Goal: Transaction & Acquisition: Purchase product/service

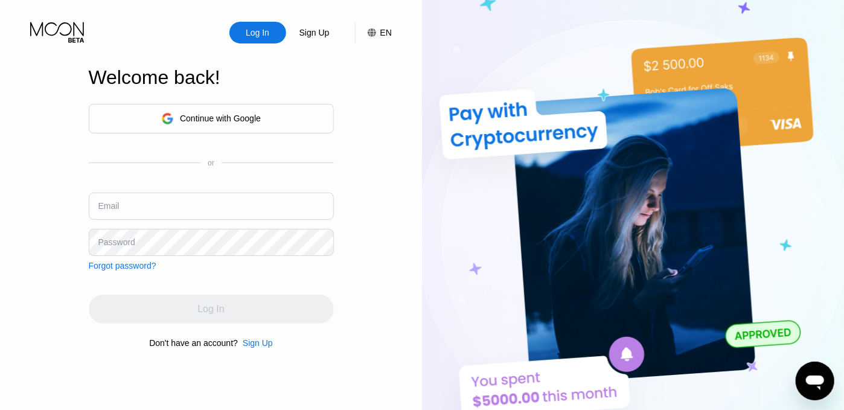
click at [162, 208] on input "text" at bounding box center [211, 206] width 245 height 27
click at [269, 31] on div "Log In" at bounding box center [258, 33] width 26 height 12
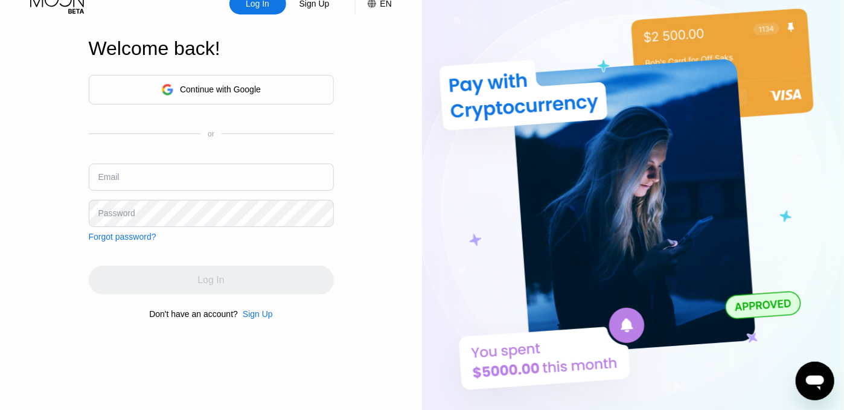
click at [225, 178] on input "text" at bounding box center [211, 177] width 245 height 27
paste input "[EMAIL_ADDRESS][DOMAIN_NAME]"
type input "[EMAIL_ADDRESS][DOMAIN_NAME]"
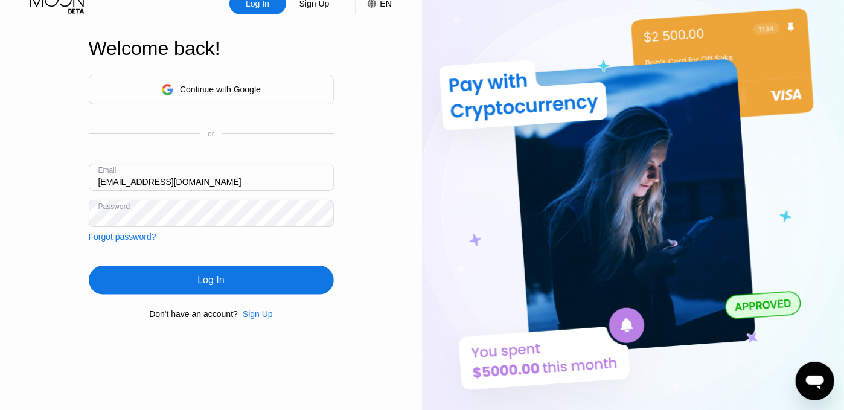
click at [204, 286] on div "Log In" at bounding box center [210, 280] width 27 height 12
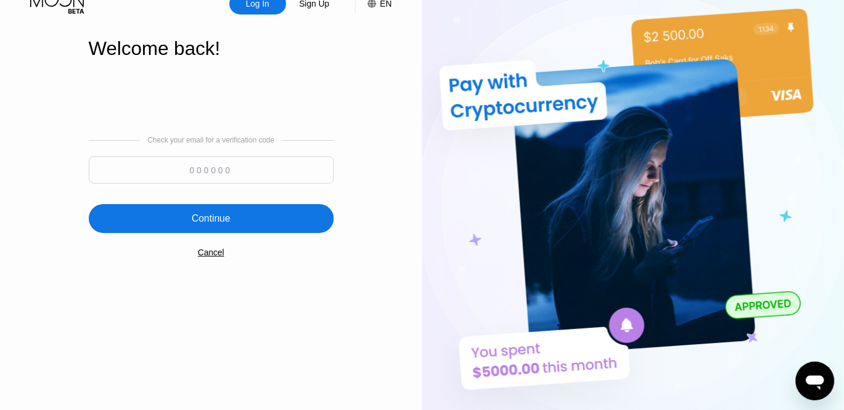
click at [196, 177] on input at bounding box center [211, 169] width 245 height 27
paste input "395927"
type input "395927"
click at [193, 222] on div "Continue" at bounding box center [210, 219] width 39 height 12
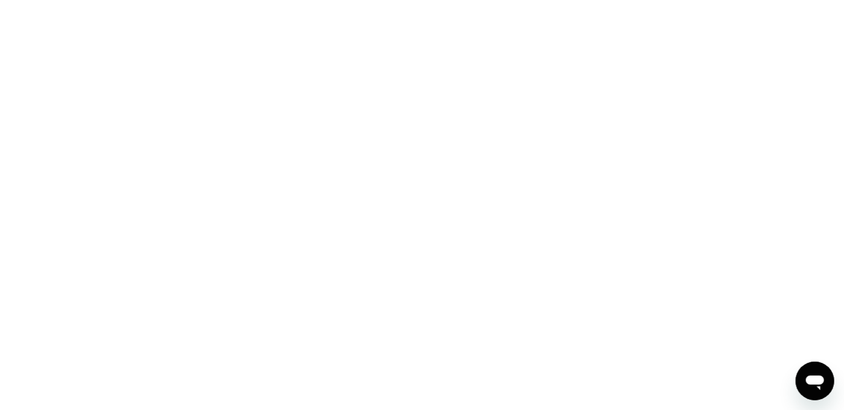
scroll to position [0, 0]
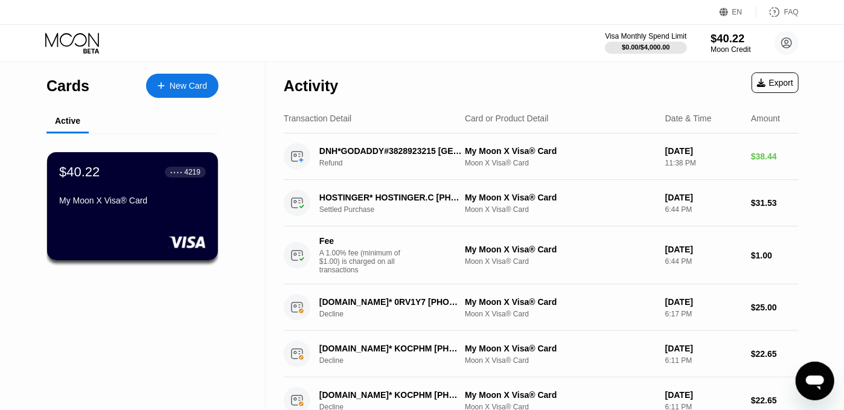
click at [717, 40] on div "$40.22" at bounding box center [731, 38] width 40 height 13
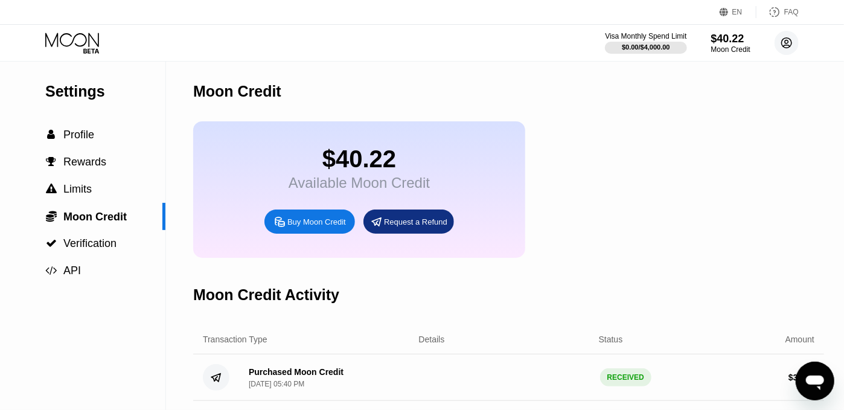
click at [795, 33] on circle at bounding box center [787, 43] width 24 height 24
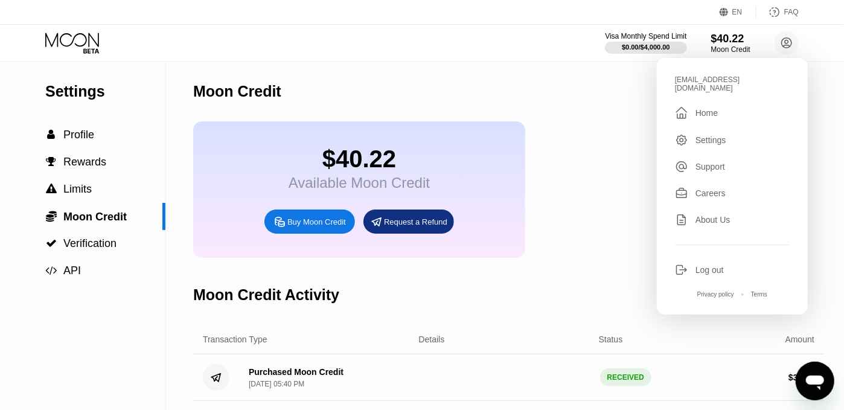
click at [701, 135] on div "Settings" at bounding box center [711, 140] width 31 height 10
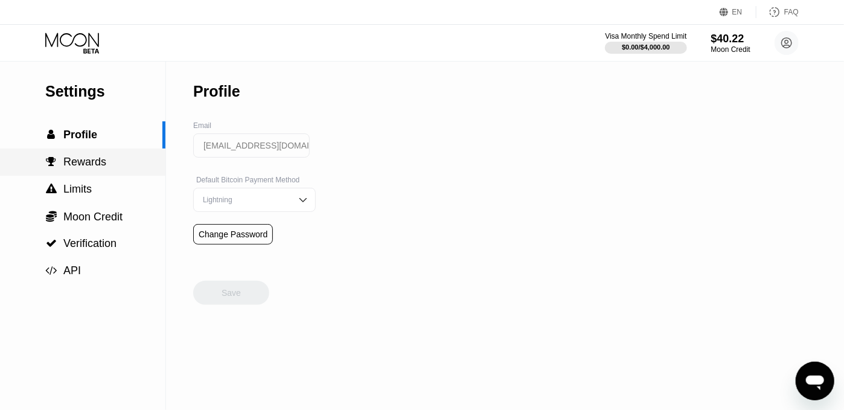
click at [102, 159] on span "Rewards" at bounding box center [84, 162] width 43 height 12
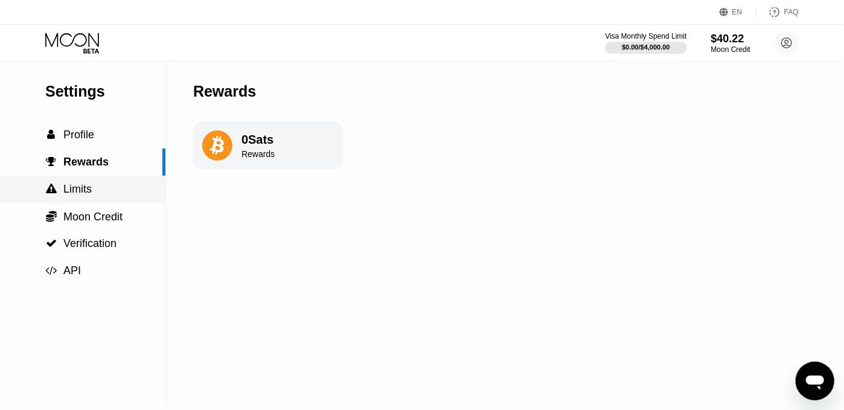
click at [94, 192] on div " Limits" at bounding box center [82, 189] width 165 height 13
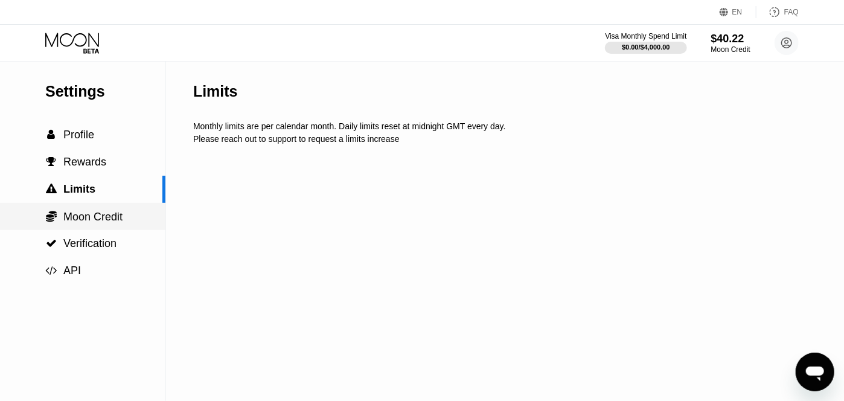
click at [97, 212] on span "Moon Credit" at bounding box center [92, 217] width 59 height 12
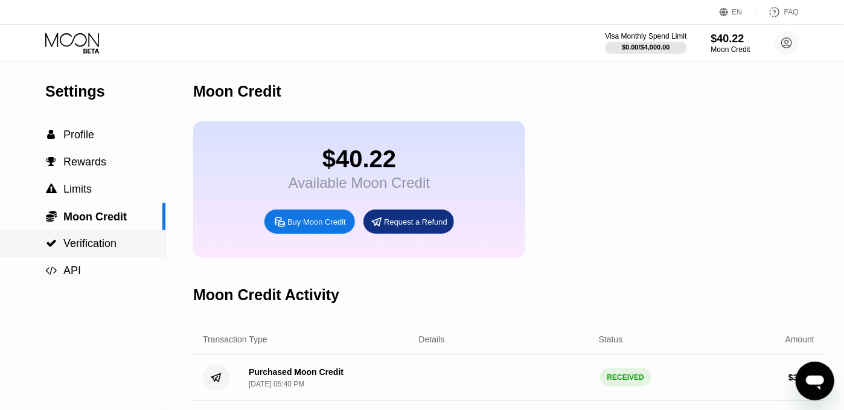
click at [106, 245] on span "Verification" at bounding box center [89, 243] width 53 height 12
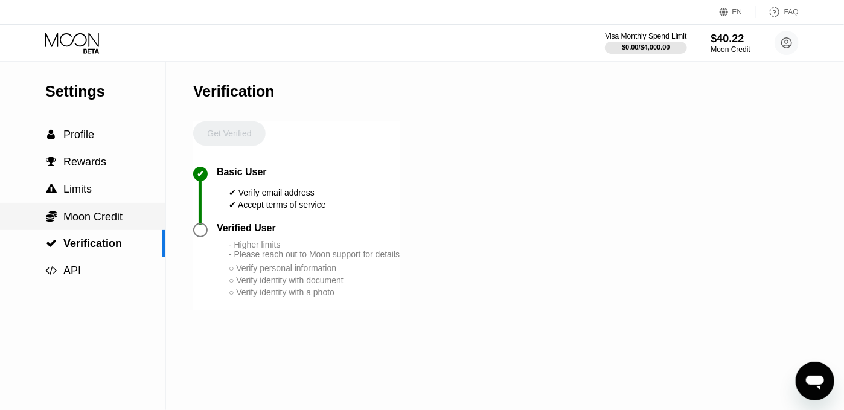
click at [91, 223] on span "Moon Credit" at bounding box center [92, 217] width 59 height 12
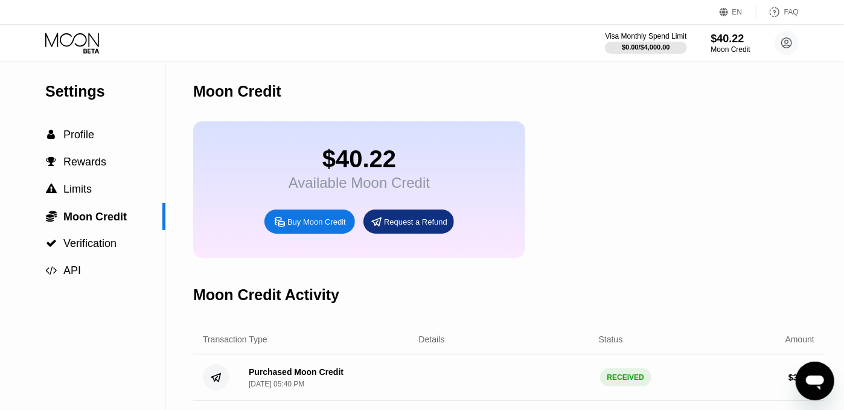
scroll to position [154, 0]
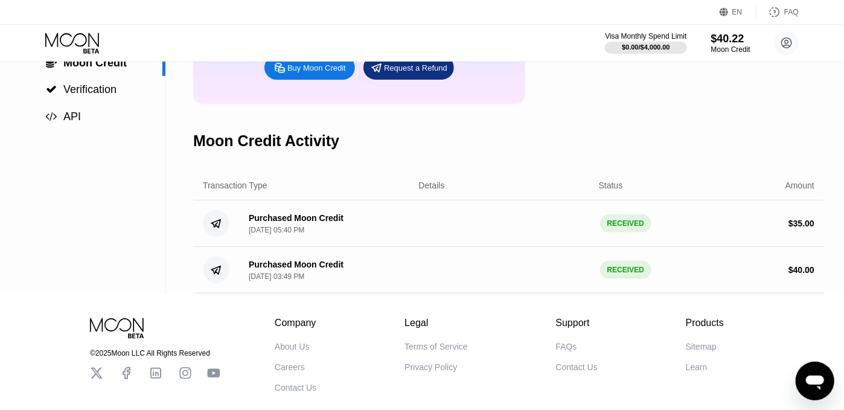
click at [213, 281] on circle at bounding box center [216, 270] width 27 height 27
click at [807, 275] on div "$ 40.00" at bounding box center [802, 270] width 26 height 10
click at [799, 228] on div "$ 35.00" at bounding box center [802, 224] width 26 height 10
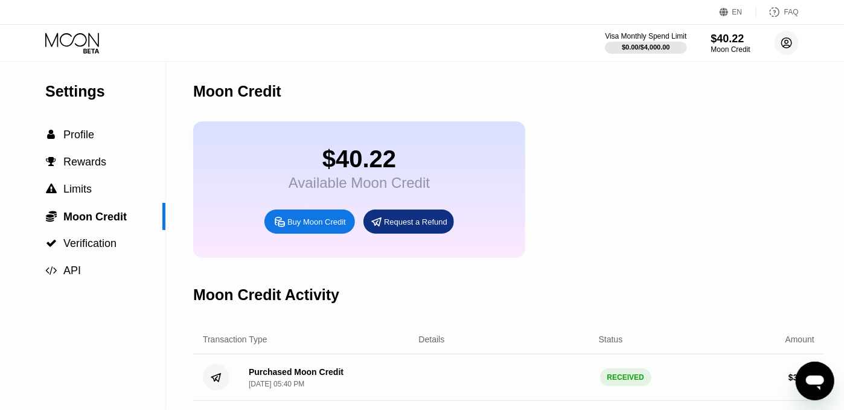
click at [785, 43] on circle at bounding box center [787, 43] width 24 height 24
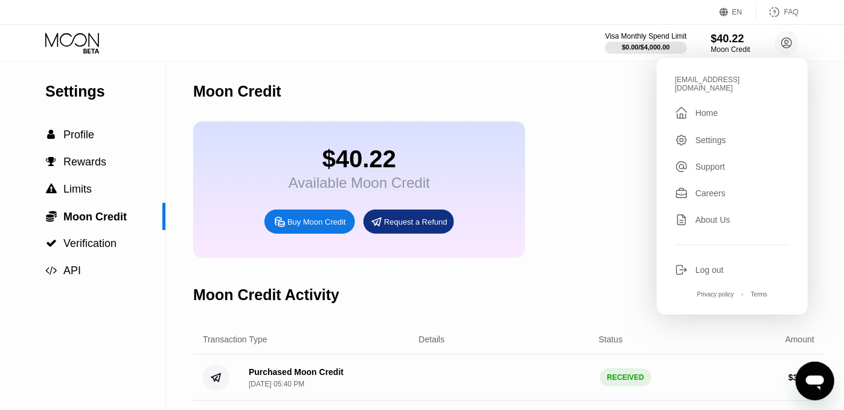
click at [546, 101] on div "Moon Credit" at bounding box center [508, 92] width 631 height 60
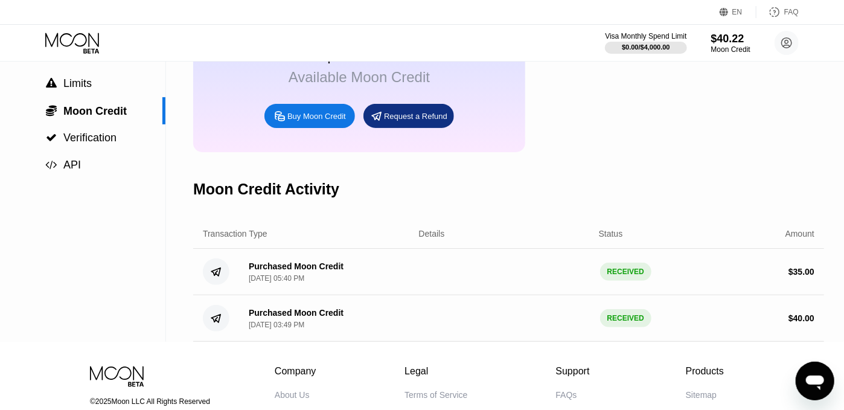
scroll to position [106, 0]
drag, startPoint x: 251, startPoint y: 339, endPoint x: 287, endPoint y: 338, distance: 36.2
click at [287, 328] on div "[DATE] 03:49 PM" at bounding box center [277, 324] width 56 height 8
drag, startPoint x: 327, startPoint y: 335, endPoint x: 248, endPoint y: 332, distance: 79.2
click at [248, 328] on div "Purchased Moon Credit [DATE] 03:49 PM" at bounding box center [291, 317] width 104 height 21
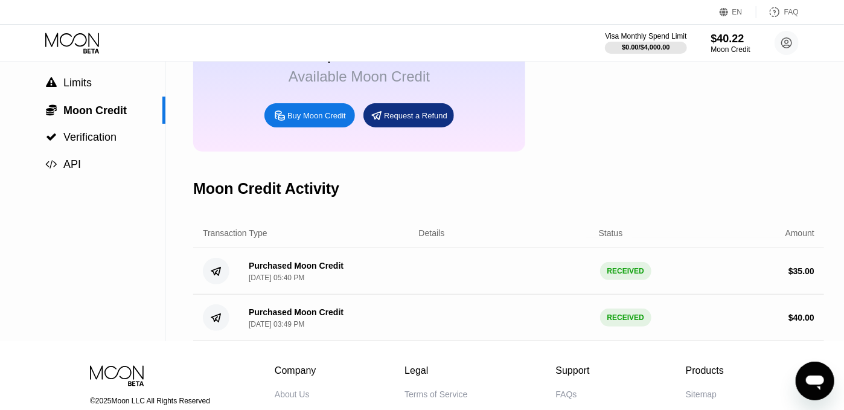
click at [324, 127] on div "Buy Moon Credit" at bounding box center [309, 115] width 91 height 24
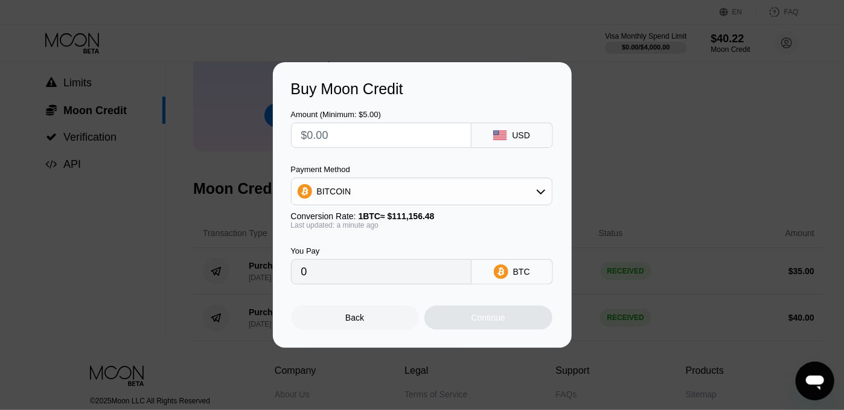
click at [411, 209] on div "Payment Method BITCOIN Conversion Rate: 1 BTC ≈ $111,156.48 Last updated: a min…" at bounding box center [421, 197] width 261 height 65
click at [399, 202] on div "BITCOIN" at bounding box center [422, 191] width 260 height 24
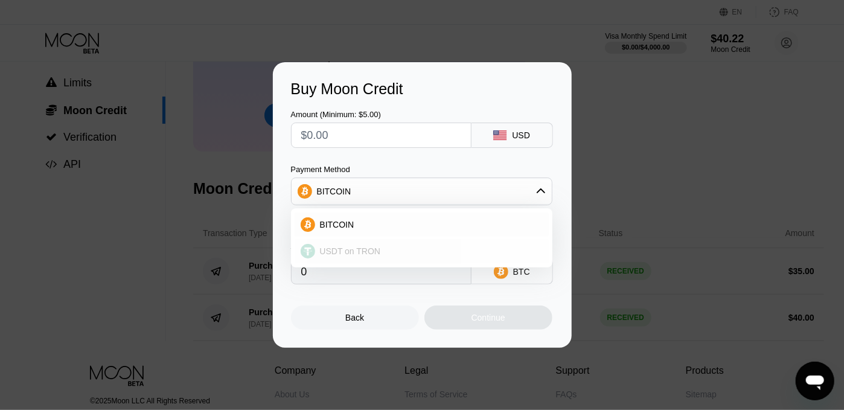
click at [391, 247] on div "USDT on TRON" at bounding box center [429, 251] width 228 height 10
type input "0.00"
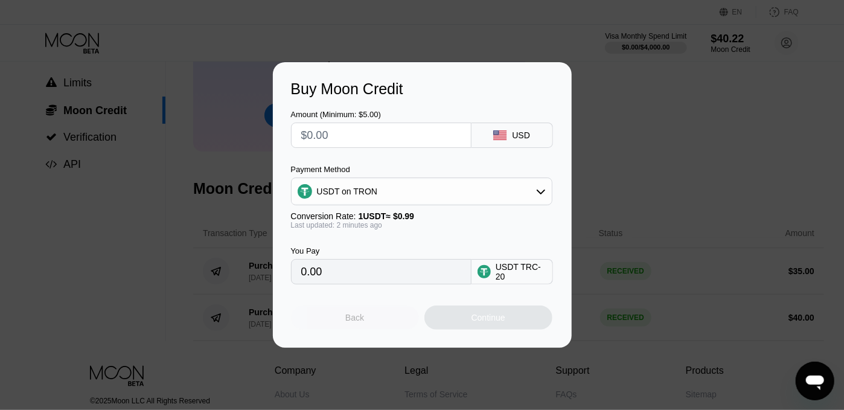
click at [350, 318] on div "Back" at bounding box center [354, 318] width 19 height 10
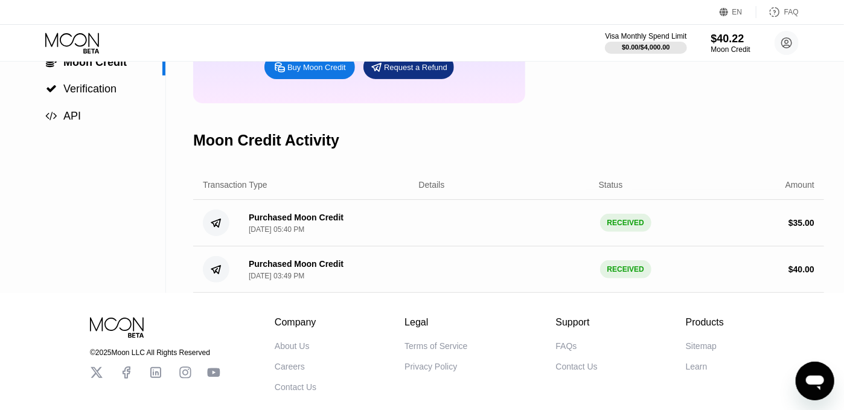
scroll to position [155, 0]
click at [169, 239] on div "Settings  Profile  Rewards  Limits  Moon Credit  Verification  API Moon C…" at bounding box center [422, 100] width 844 height 386
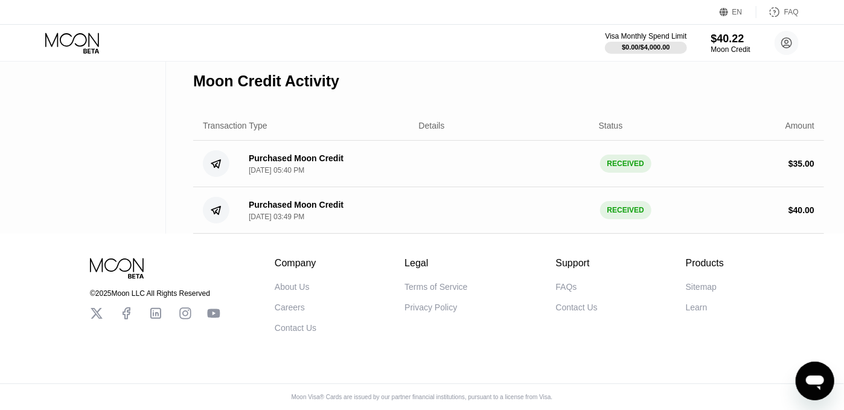
scroll to position [62, 0]
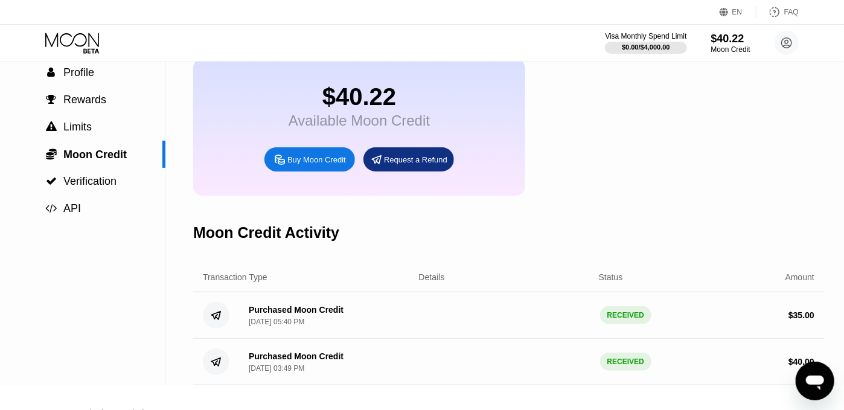
click at [280, 166] on icon at bounding box center [280, 159] width 13 height 13
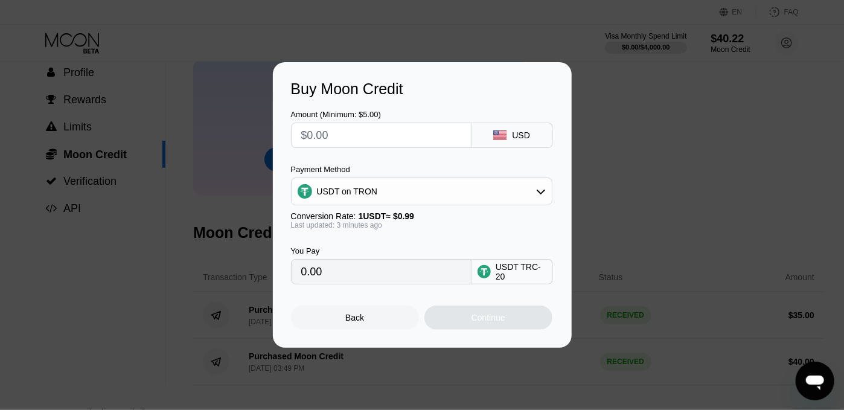
drag, startPoint x: 359, startPoint y: 285, endPoint x: 265, endPoint y: 278, distance: 94.4
click at [265, 278] on div "Buy Moon Credit Amount (Minimum: $5.00) USD Payment Method USDT on TRON Convers…" at bounding box center [422, 205] width 844 height 286
click at [317, 281] on input "0.00" at bounding box center [381, 272] width 160 height 24
drag, startPoint x: 328, startPoint y: 280, endPoint x: 277, endPoint y: 278, distance: 50.7
click at [277, 278] on div "Buy Moon Credit Amount (Minimum: $5.00) USD Payment Method USDT on TRON Convers…" at bounding box center [422, 205] width 299 height 286
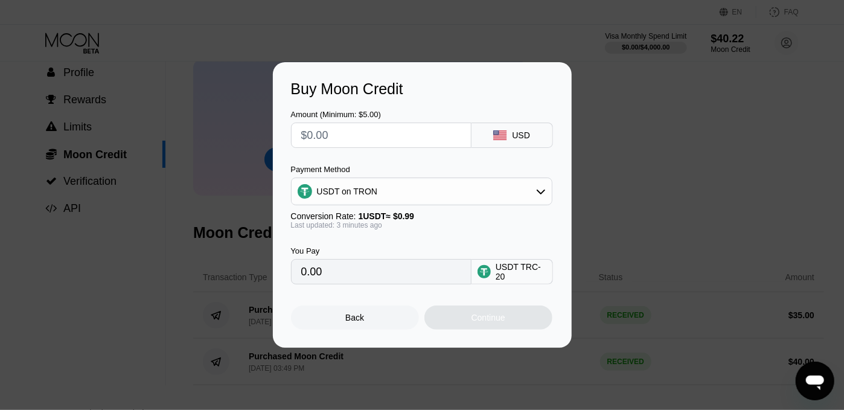
click at [336, 146] on input "text" at bounding box center [381, 135] width 160 height 24
type input "$3"
type input "3.03"
type input "$31"
type input "31.31"
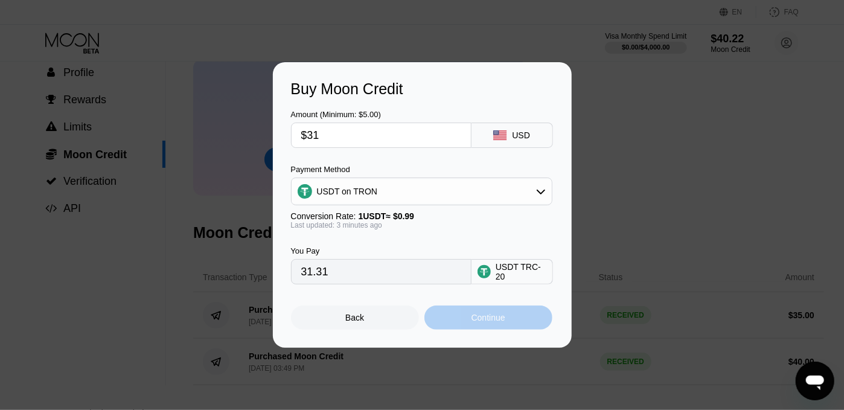
click at [459, 319] on div "Continue" at bounding box center [488, 318] width 128 height 24
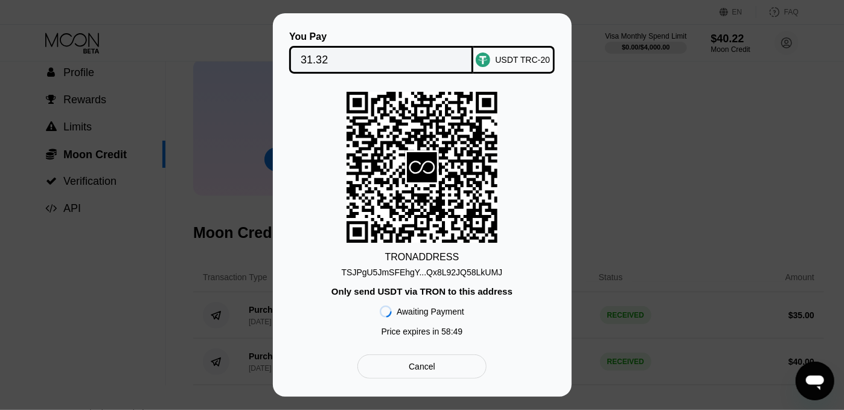
click at [441, 274] on div "TSJPgU5JmSFEhgY...Qx8L92JQ58LkUMJ" at bounding box center [422, 272] width 161 height 10
click at [437, 375] on div "Cancel" at bounding box center [421, 366] width 129 height 24
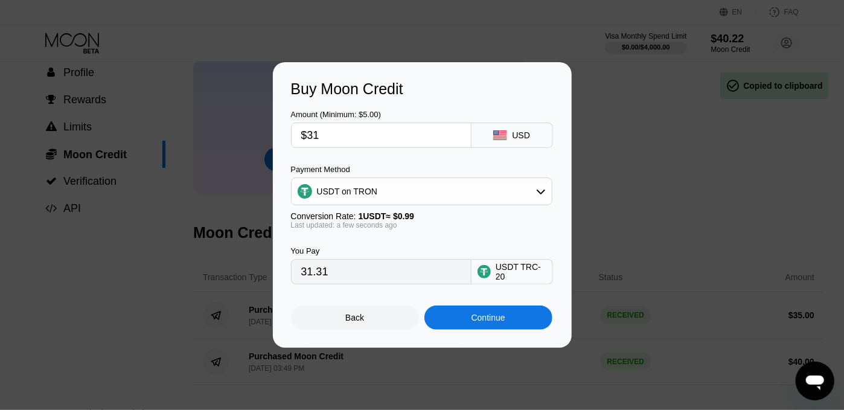
click at [345, 321] on div "Back" at bounding box center [355, 318] width 128 height 24
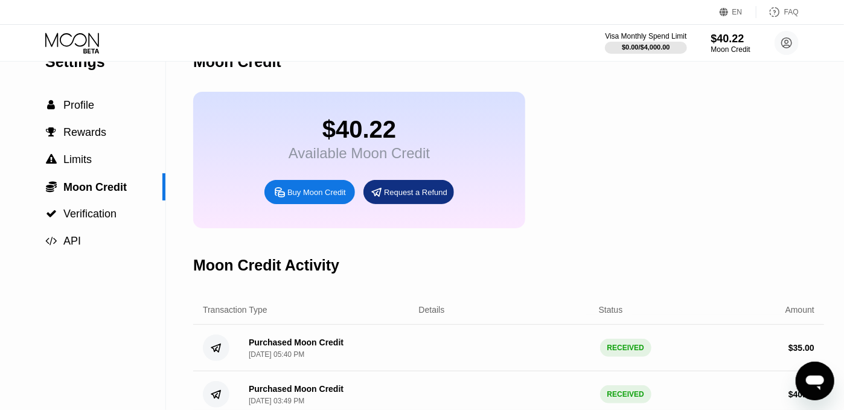
scroll to position [0, 0]
